Goal: Submit feedback/report problem: Submit feedback/report problem

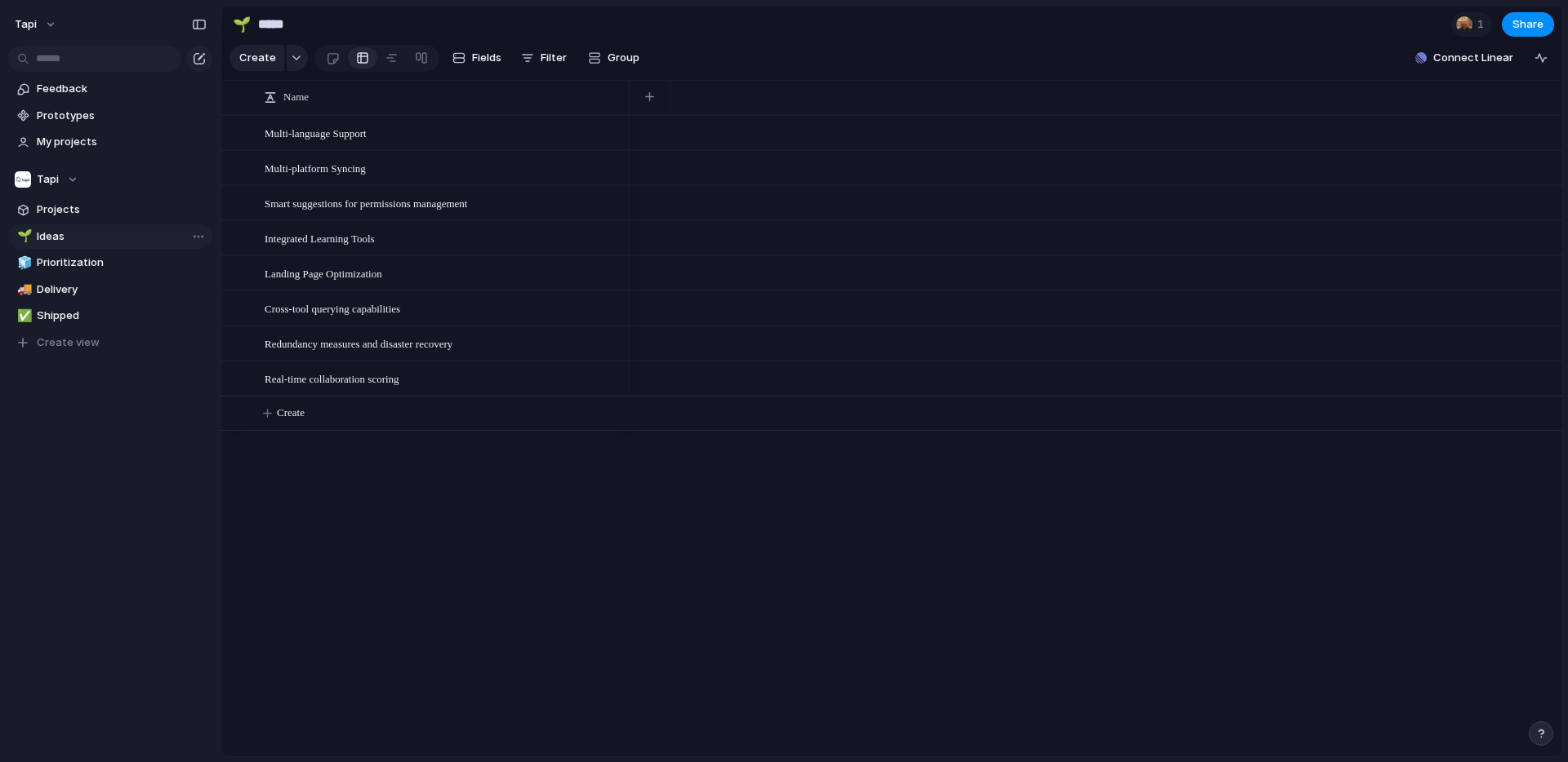
click at [53, 238] on span "Ideas" at bounding box center [121, 237] width 170 height 17
click at [60, 260] on span "Prioritization" at bounding box center [121, 263] width 170 height 17
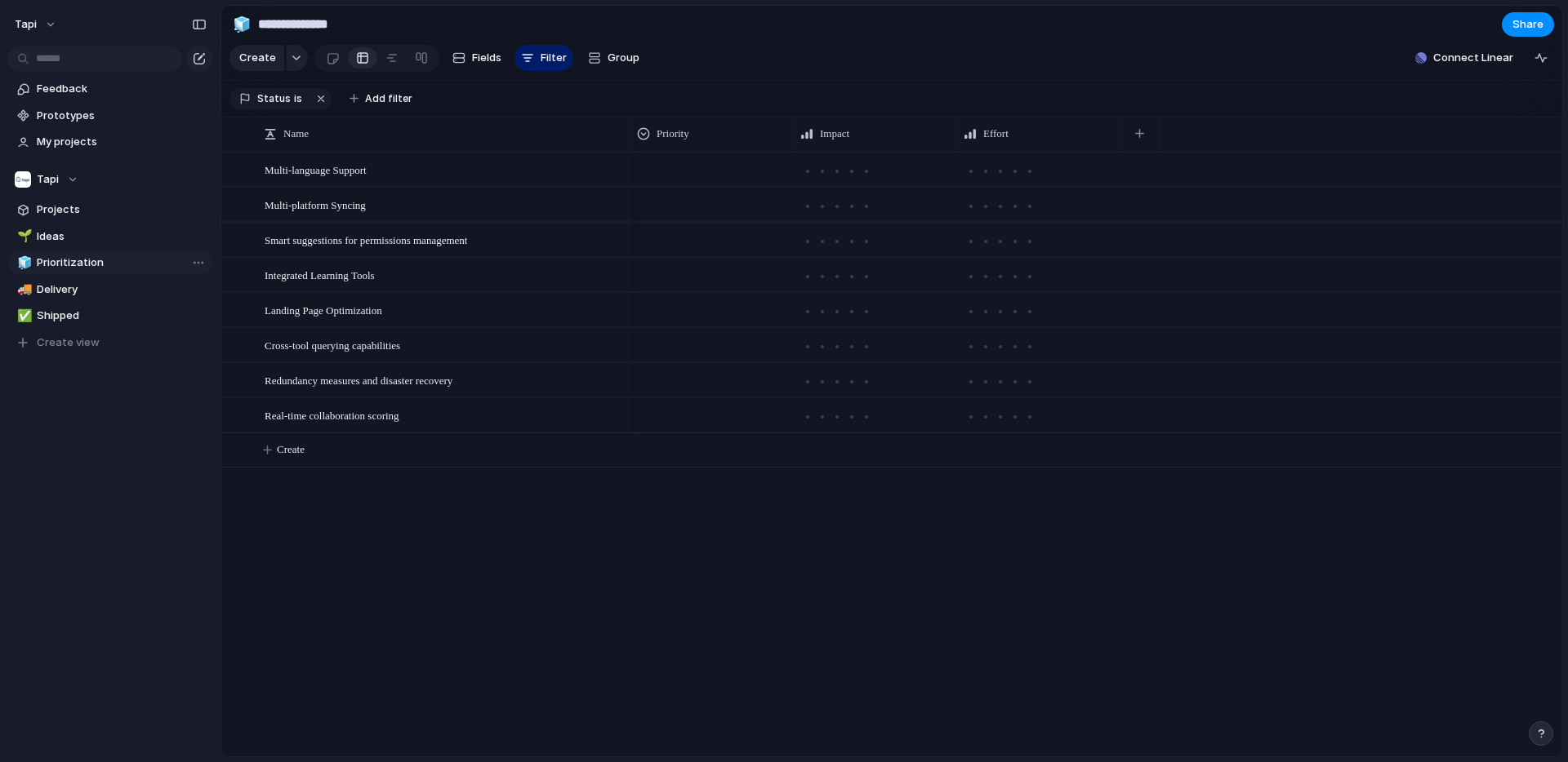
type input "**********"
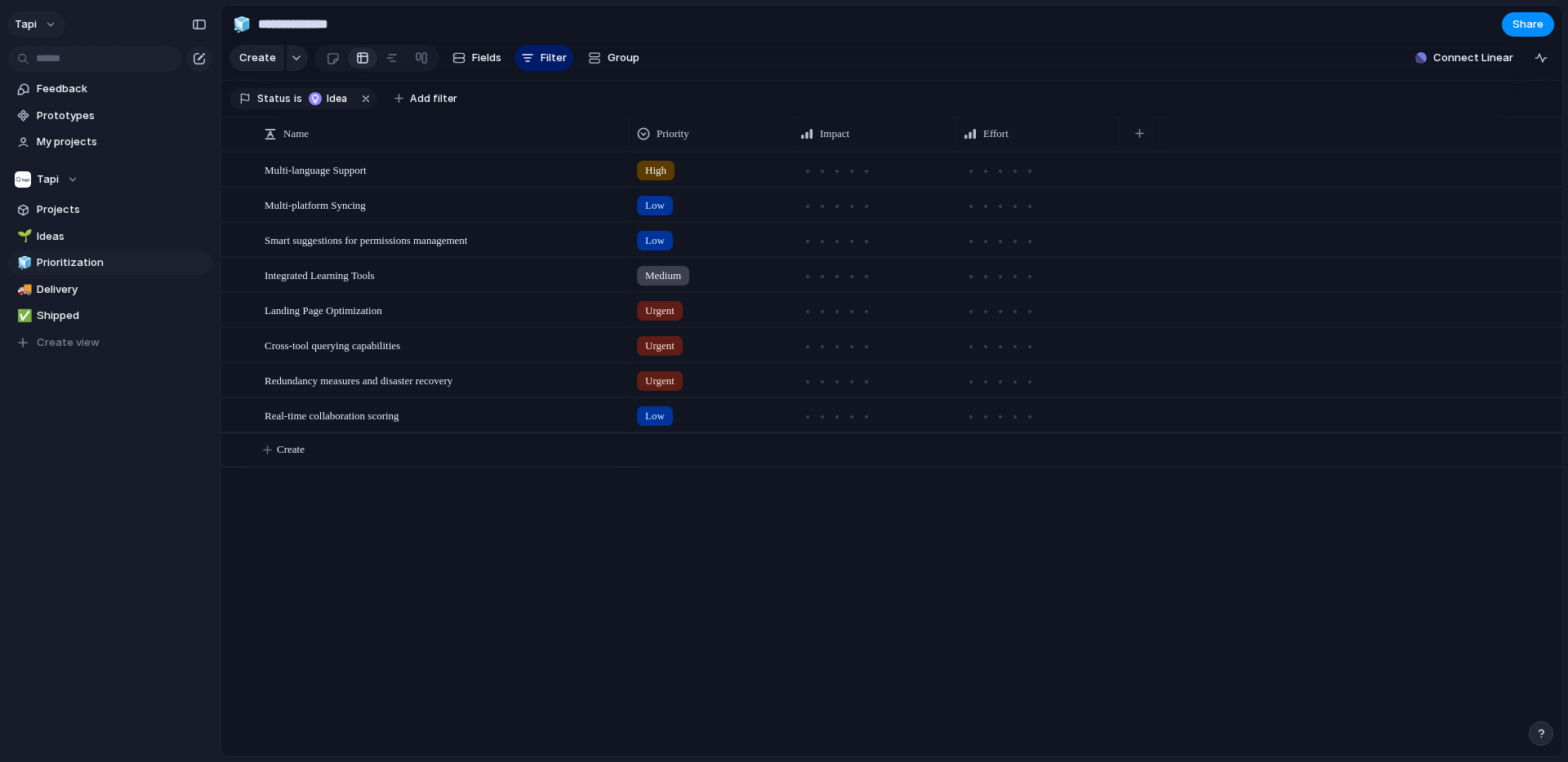
click at [48, 17] on button "Tapi" at bounding box center [36, 25] width 58 height 27
click at [80, 59] on li "Settings" at bounding box center [91, 61] width 159 height 27
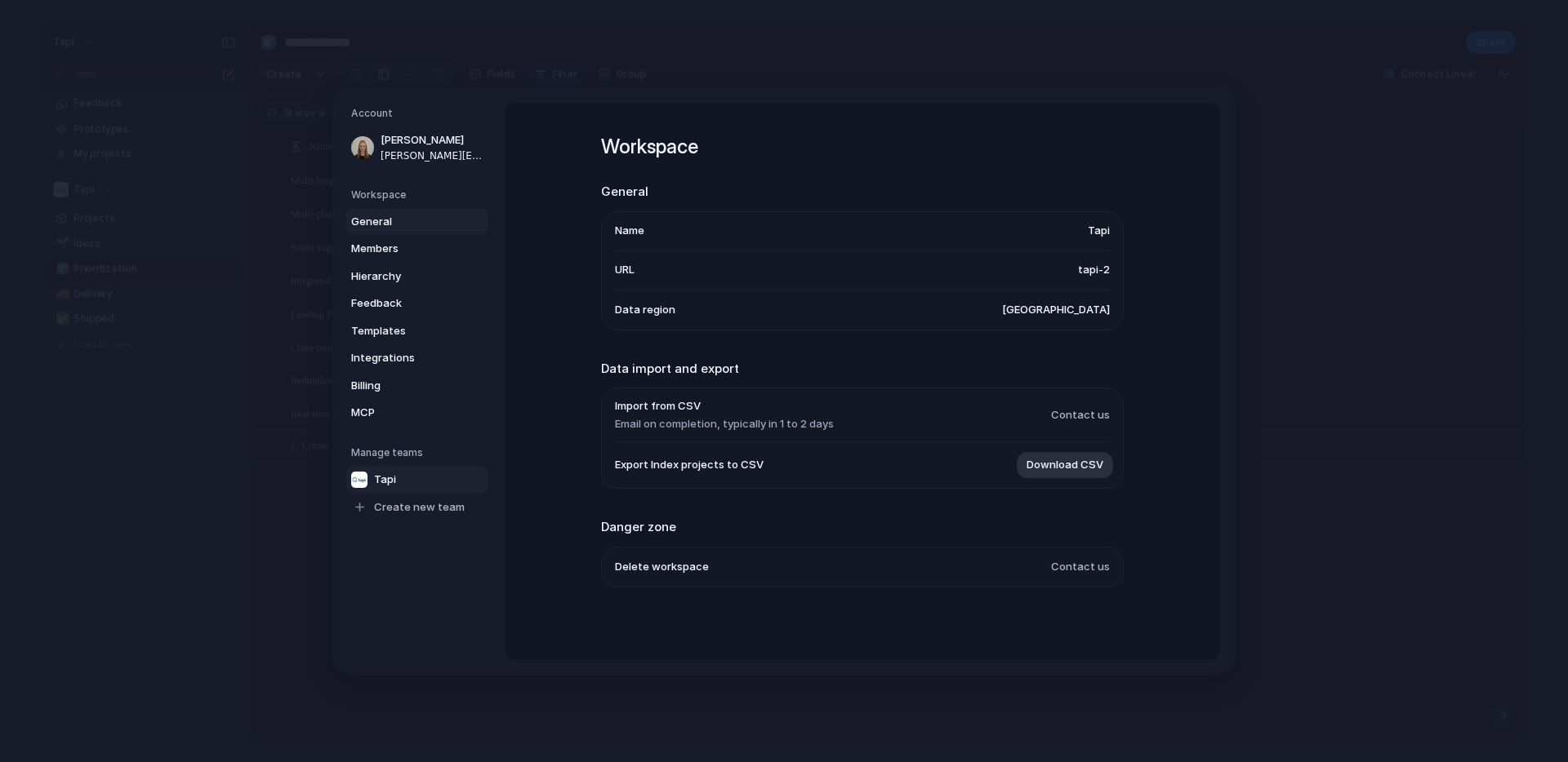
click at [389, 475] on span "Tapi" at bounding box center [385, 479] width 22 height 17
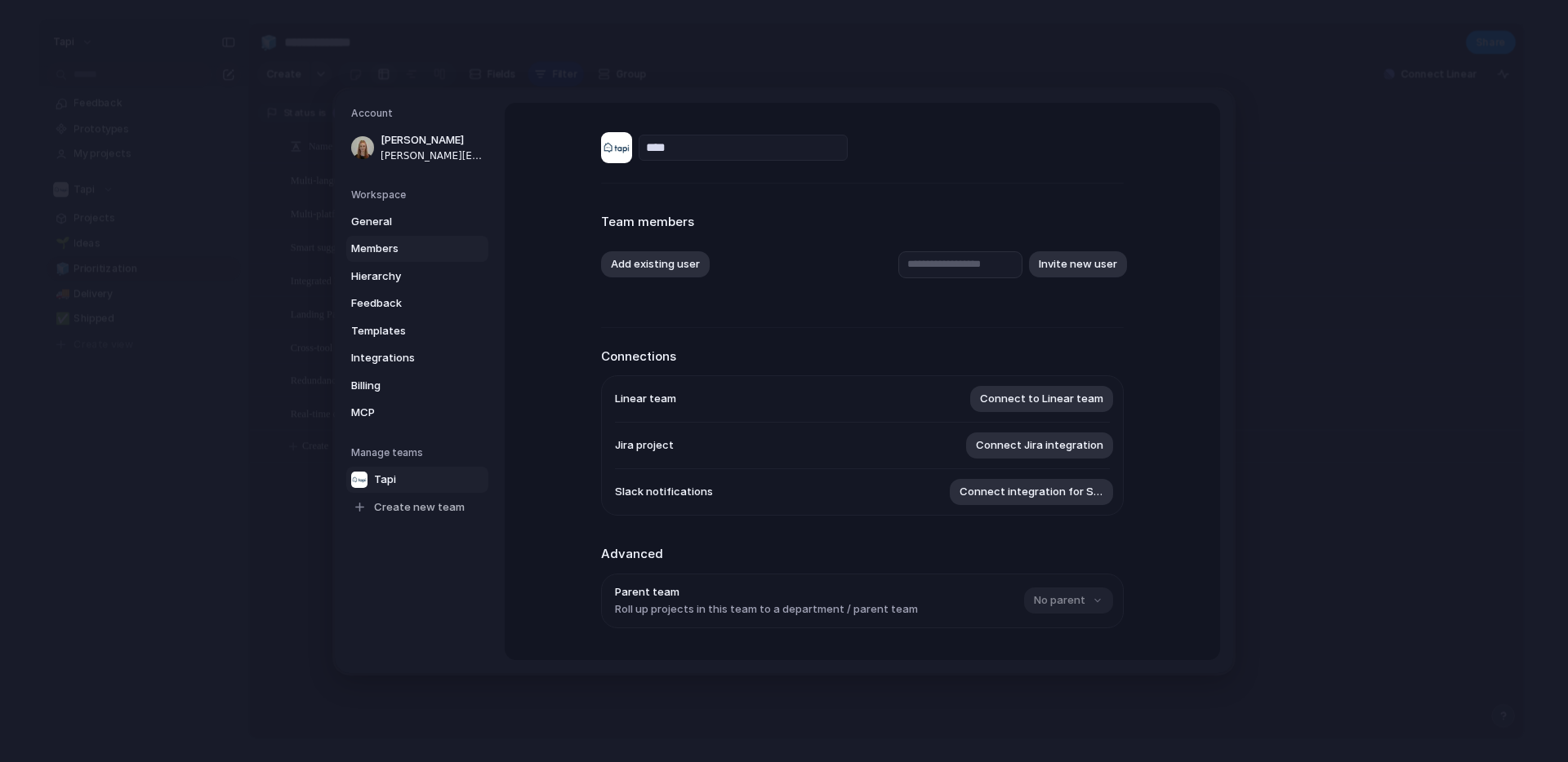
click at [378, 248] on span "Members" at bounding box center [404, 249] width 104 height 17
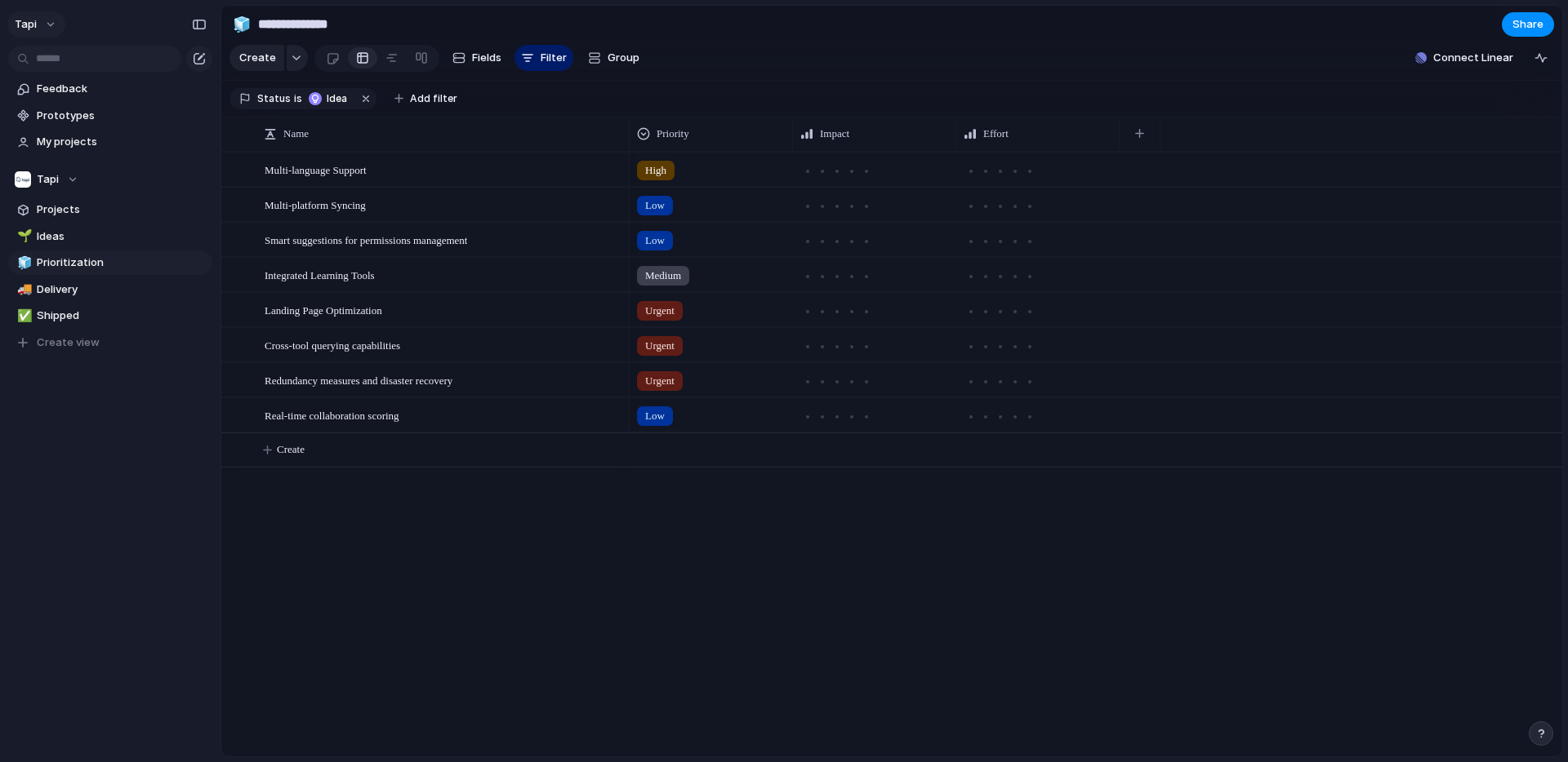
click at [47, 15] on button "Tapi" at bounding box center [36, 25] width 58 height 27
click at [47, 15] on div "Settings Invite members Change theme Change workspace Sign out" at bounding box center [784, 381] width 1568 height 762
click at [65, 174] on div "Tapi" at bounding box center [46, 180] width 64 height 17
click at [89, 192] on div "Tapi Create new team" at bounding box center [784, 381] width 1568 height 762
click at [46, 34] on button "Tapi" at bounding box center [36, 25] width 58 height 27
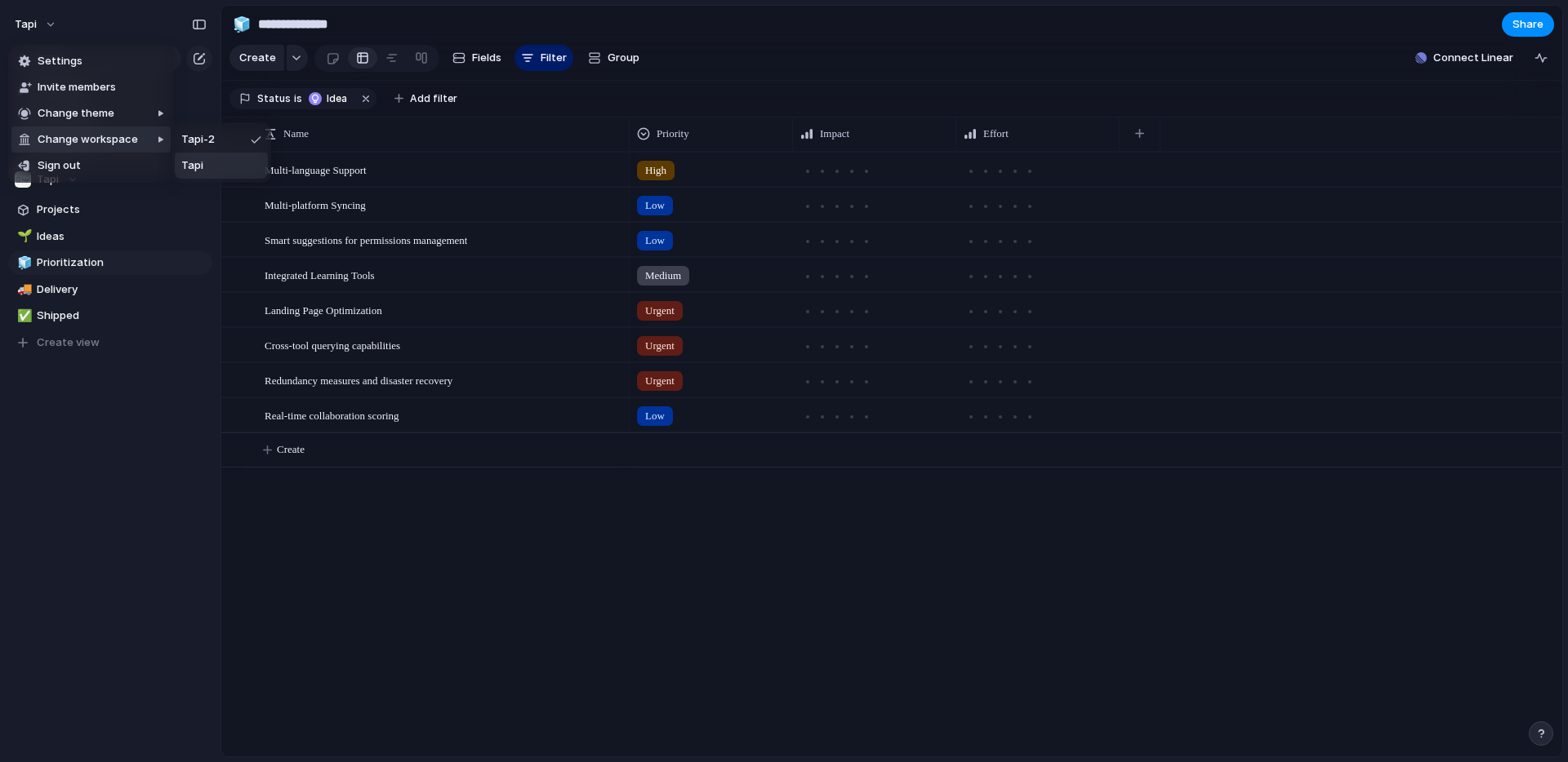
click at [192, 162] on span "Tapi" at bounding box center [192, 166] width 22 height 17
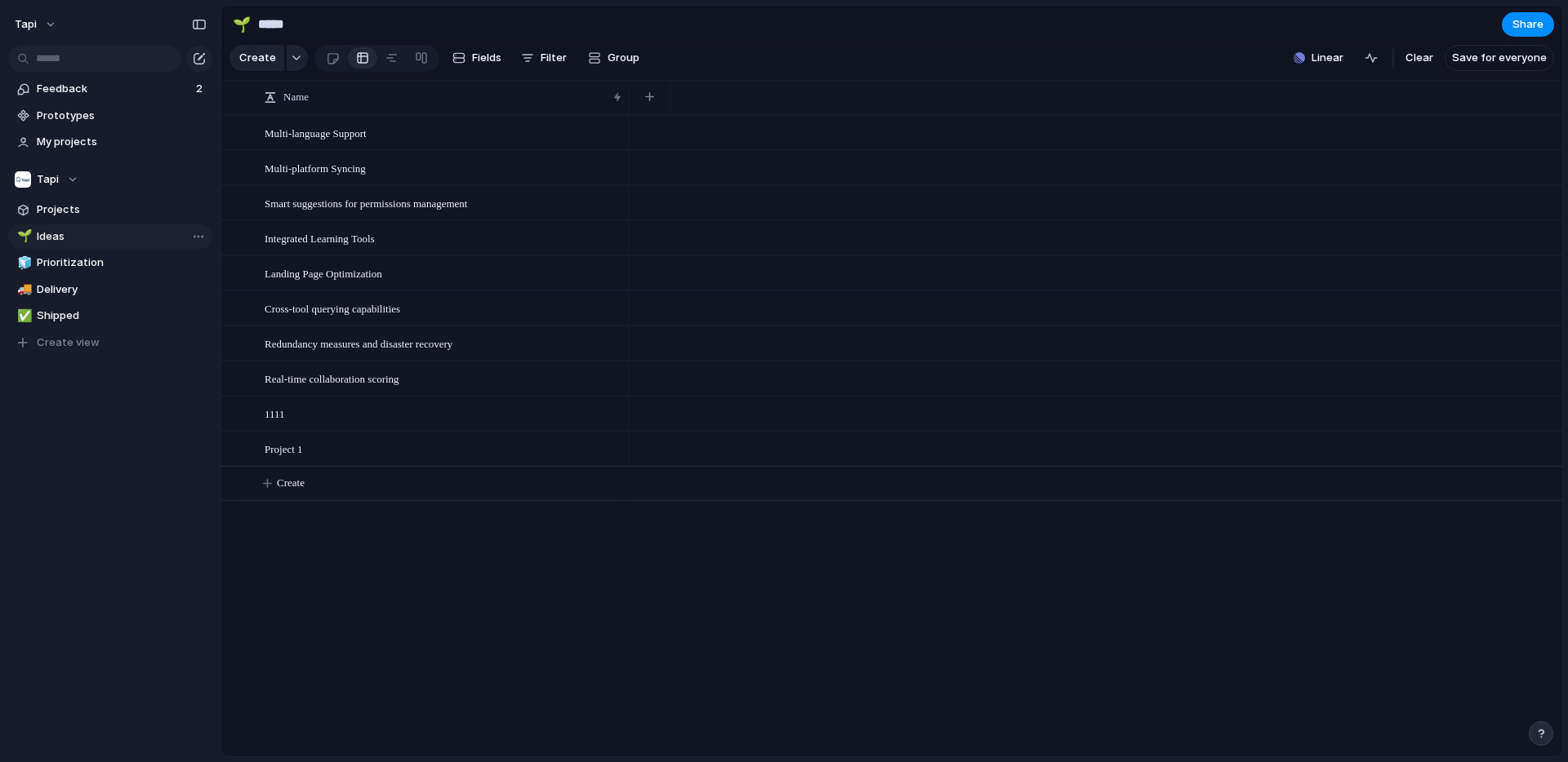
click at [69, 246] on link "🌱 Ideas" at bounding box center [110, 237] width 204 height 25
click at [67, 264] on span "Prioritization" at bounding box center [121, 263] width 170 height 17
type input "**********"
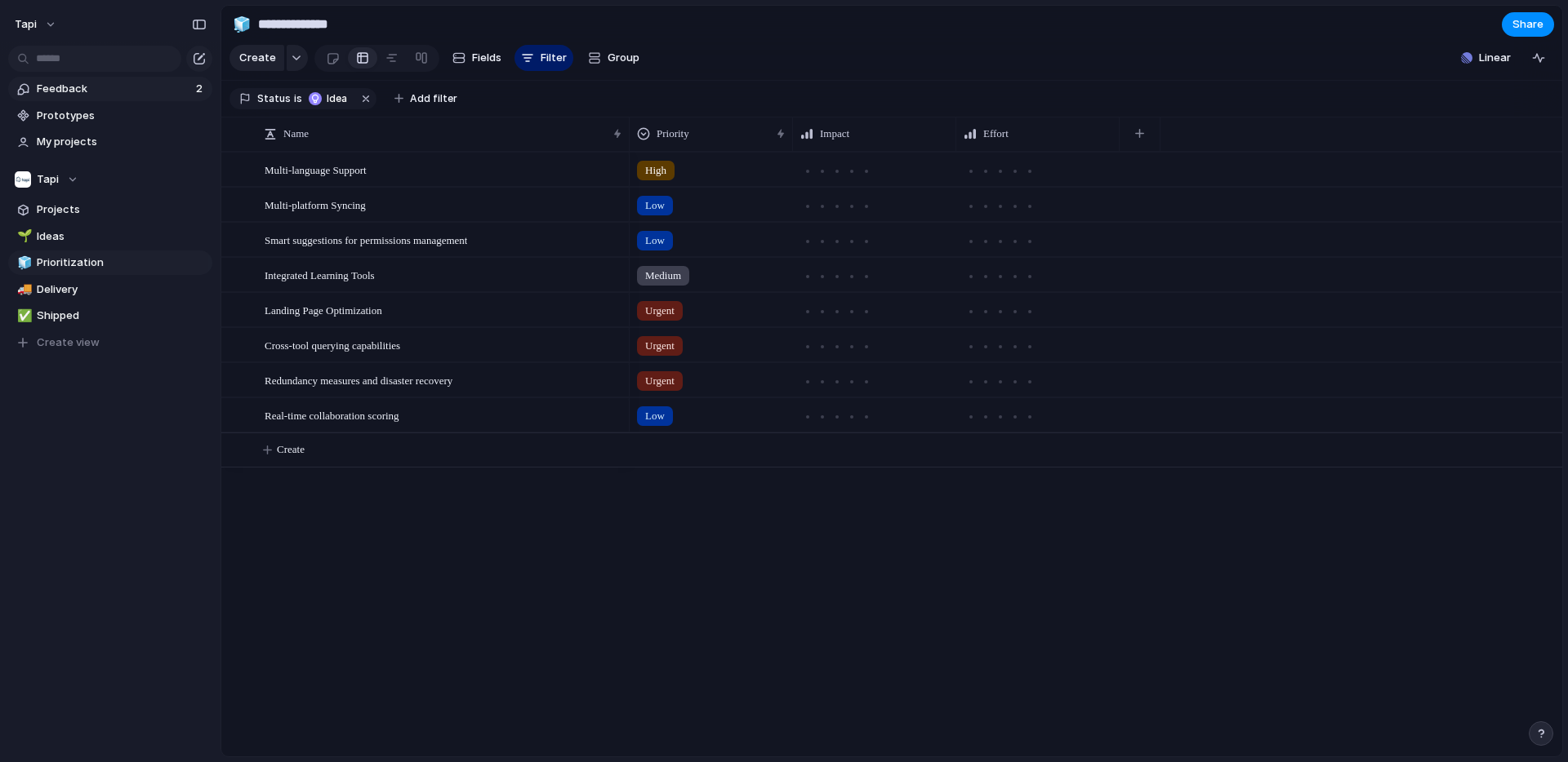
click at [84, 84] on span "Feedback" at bounding box center [114, 89] width 154 height 17
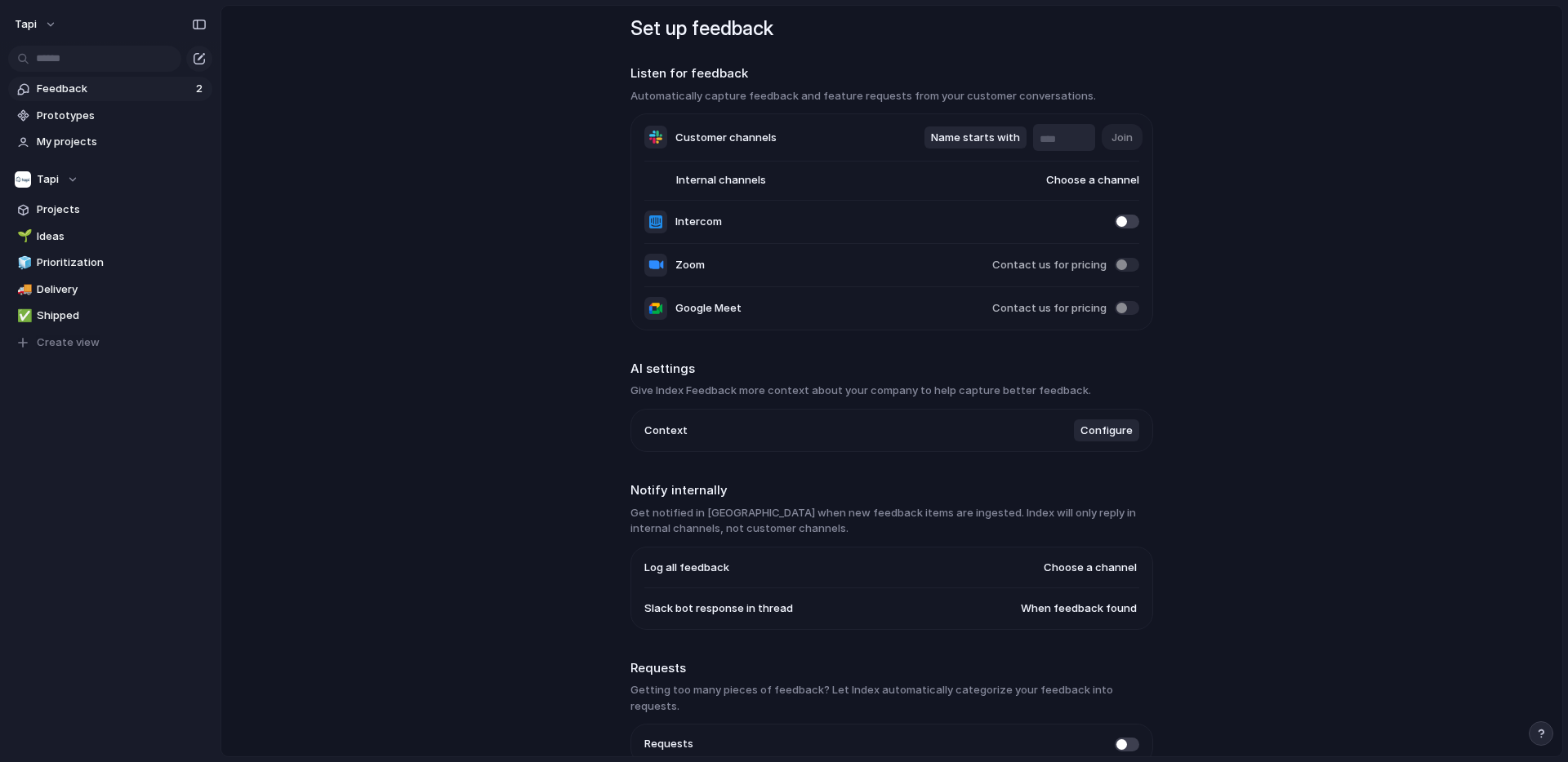
scroll to position [23, 0]
click at [1066, 137] on input "text" at bounding box center [1063, 138] width 49 height 17
click at [1097, 177] on span "Choose a channel" at bounding box center [1077, 179] width 125 height 17
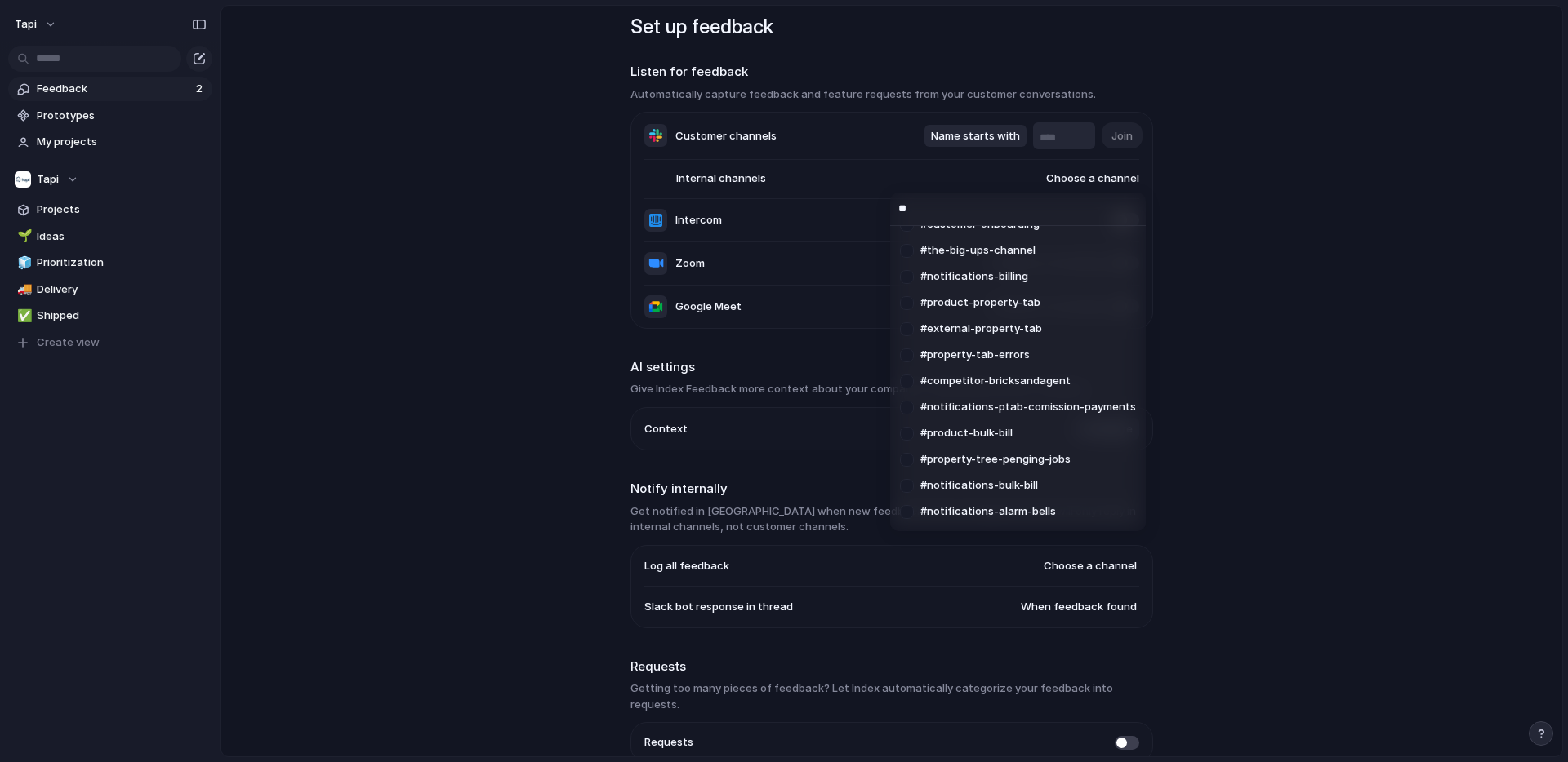
scroll to position [0, 0]
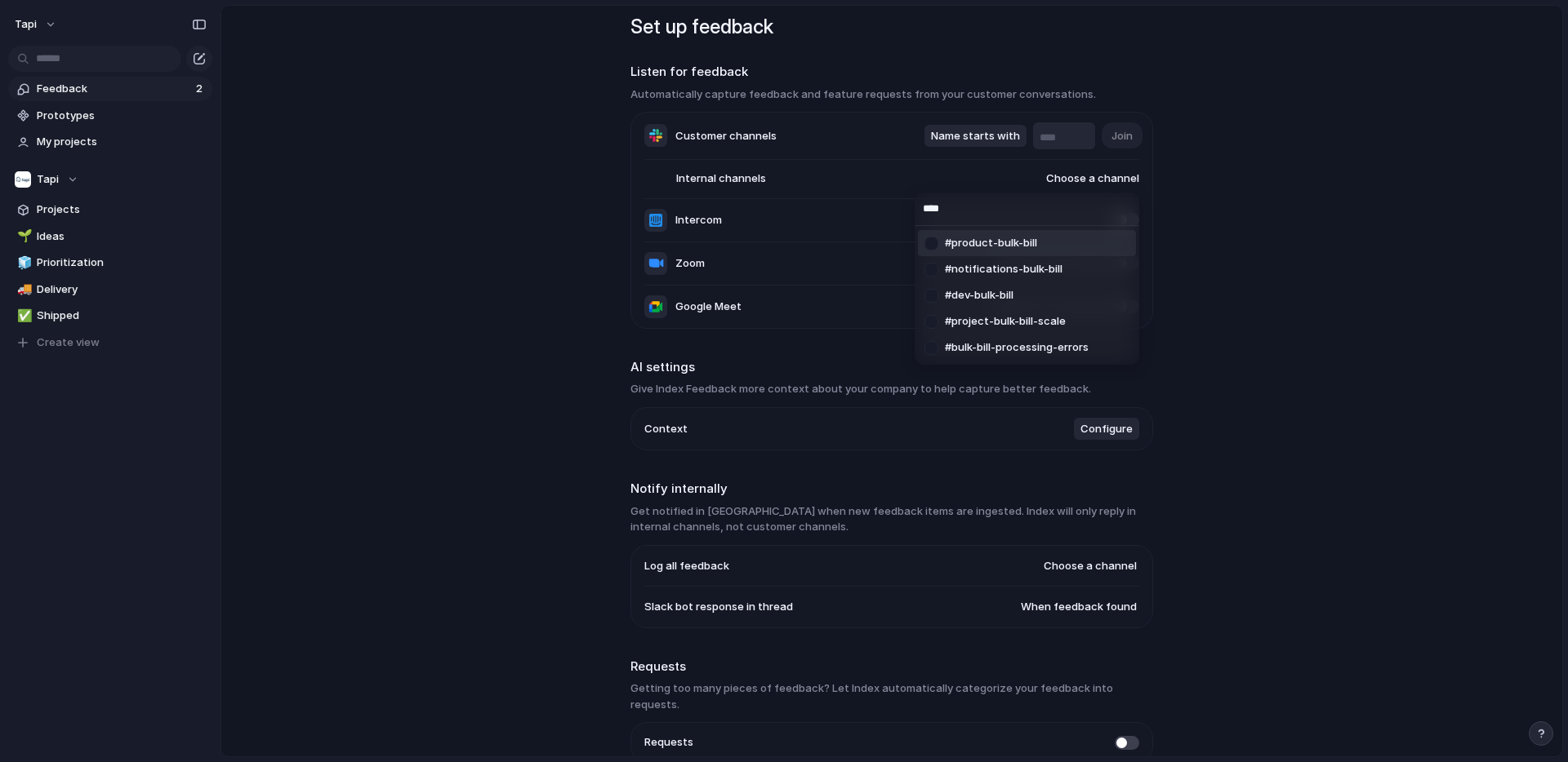
type input "****"
click at [1016, 239] on span "#product-bulk-bill" at bounding box center [990, 244] width 92 height 17
